Goal: Task Accomplishment & Management: Use online tool/utility

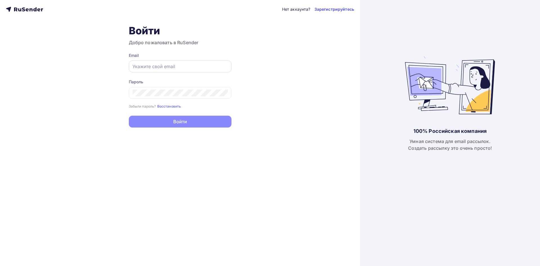
click at [141, 65] on input "text" at bounding box center [180, 66] width 95 height 7
type input "[EMAIL_ADDRESS][DOMAIN_NAME]"
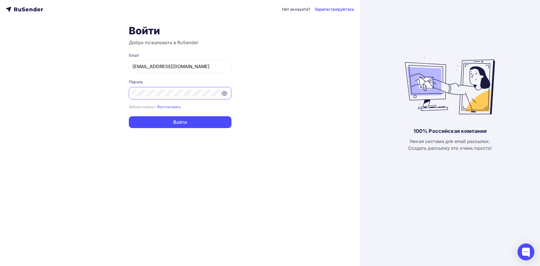
click at [153, 114] on form "Email [EMAIL_ADDRESS][DOMAIN_NAME] Пароль Забыли пароль? Восстановить Забыли па…" at bounding box center [180, 90] width 103 height 75
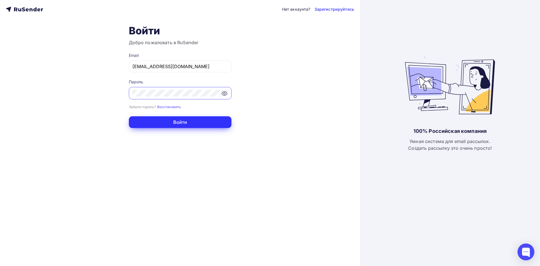
click at [152, 117] on button "Войти" at bounding box center [180, 122] width 103 height 12
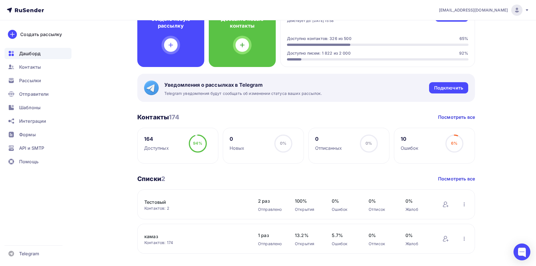
scroll to position [84, 0]
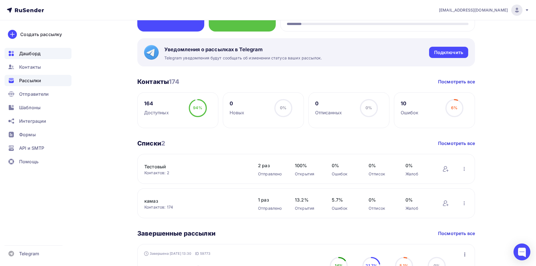
click at [39, 82] on span "Рассылки" at bounding box center [30, 80] width 22 height 7
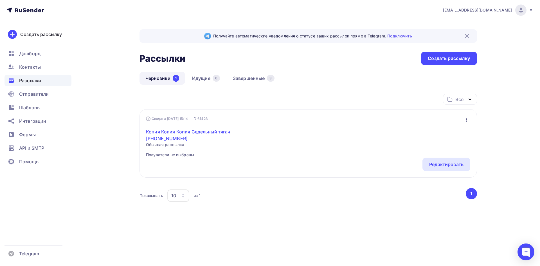
click at [182, 131] on link "Копия Копия Копия Седельный тягач [PHONE_NUMBER]" at bounding box center [194, 135] width 97 height 14
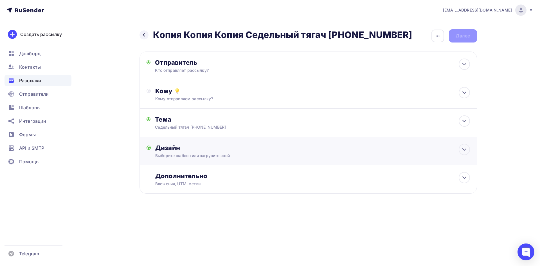
click at [217, 156] on div "Выберите шаблон или загрузите свой" at bounding box center [296, 156] width 283 height 6
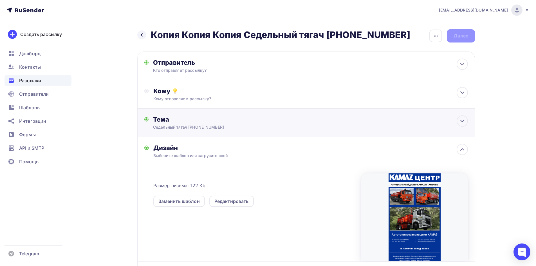
click at [205, 126] on div "Седельный тягач [PHONE_NUMBER]" at bounding box center [203, 127] width 100 height 6
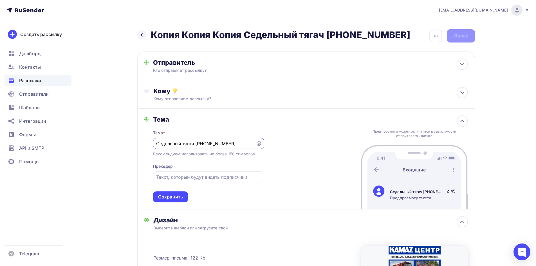
paste input "[URL][DOMAIN_NAME]"
paste input "втотопливозаправщики КАМАЗ"
type input "Автотопливозаправщики КАМАЗ"
click at [180, 198] on div "Сохранить" at bounding box center [170, 197] width 25 height 6
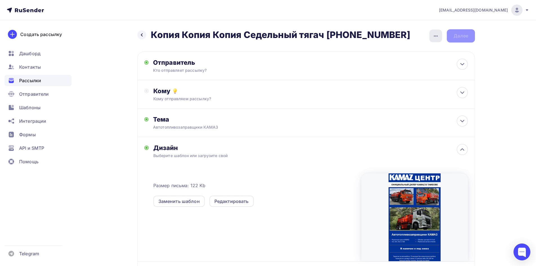
click at [435, 35] on icon "button" at bounding box center [436, 35] width 4 height 1
click at [412, 30] on div "Назад Копия Копия Копия Седельный тягач [PHONE_NUMBER] Копия Копия Копия Седель…" at bounding box center [306, 35] width 338 height 13
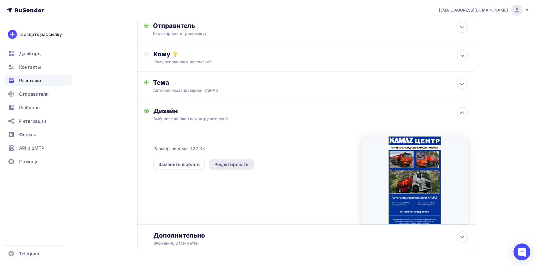
scroll to position [60, 0]
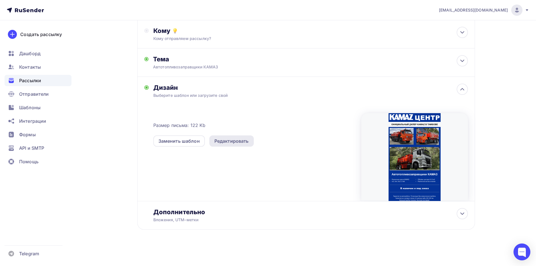
click at [227, 142] on div "Редактировать" at bounding box center [231, 141] width 34 height 7
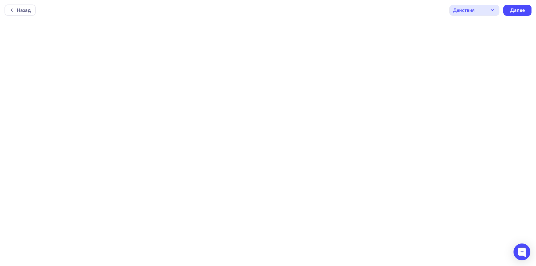
click at [473, 12] on div "Действия" at bounding box center [464, 10] width 22 height 7
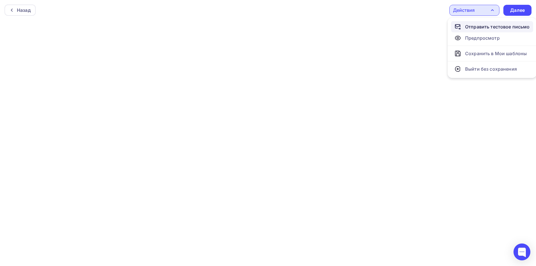
click at [478, 27] on div "Отправить тестовое письмо" at bounding box center [497, 26] width 65 height 7
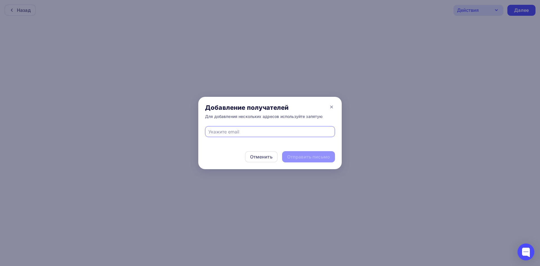
click at [259, 134] on input "text" at bounding box center [271, 131] width 124 height 7
type input "[EMAIL_ADDRESS][DOMAIN_NAME]"
click at [293, 157] on div "Отправить письмо" at bounding box center [308, 157] width 43 height 6
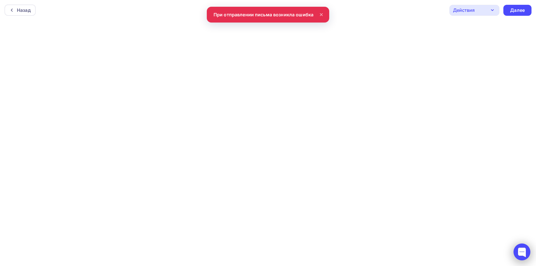
click at [523, 253] on div at bounding box center [522, 251] width 17 height 17
